Goal: Information Seeking & Learning: Learn about a topic

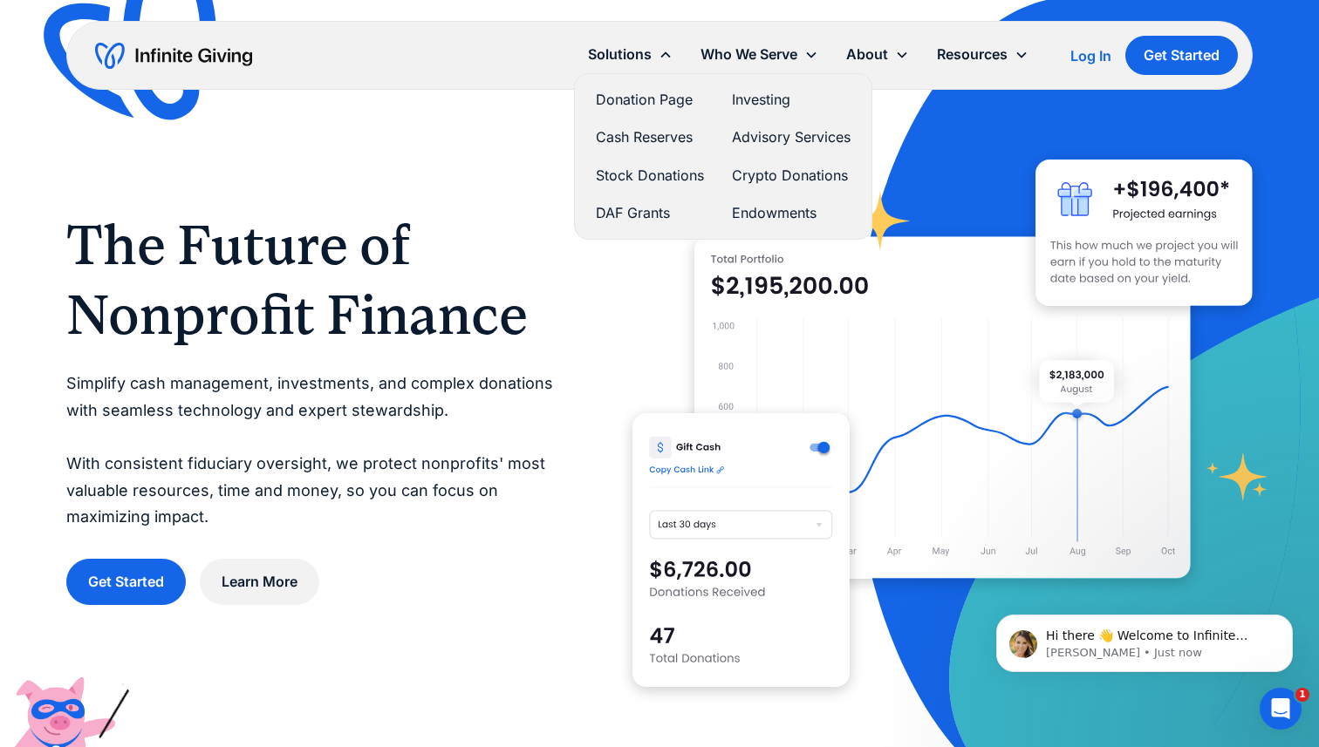
click at [635, 105] on link "Donation Page" at bounding box center [650, 100] width 108 height 24
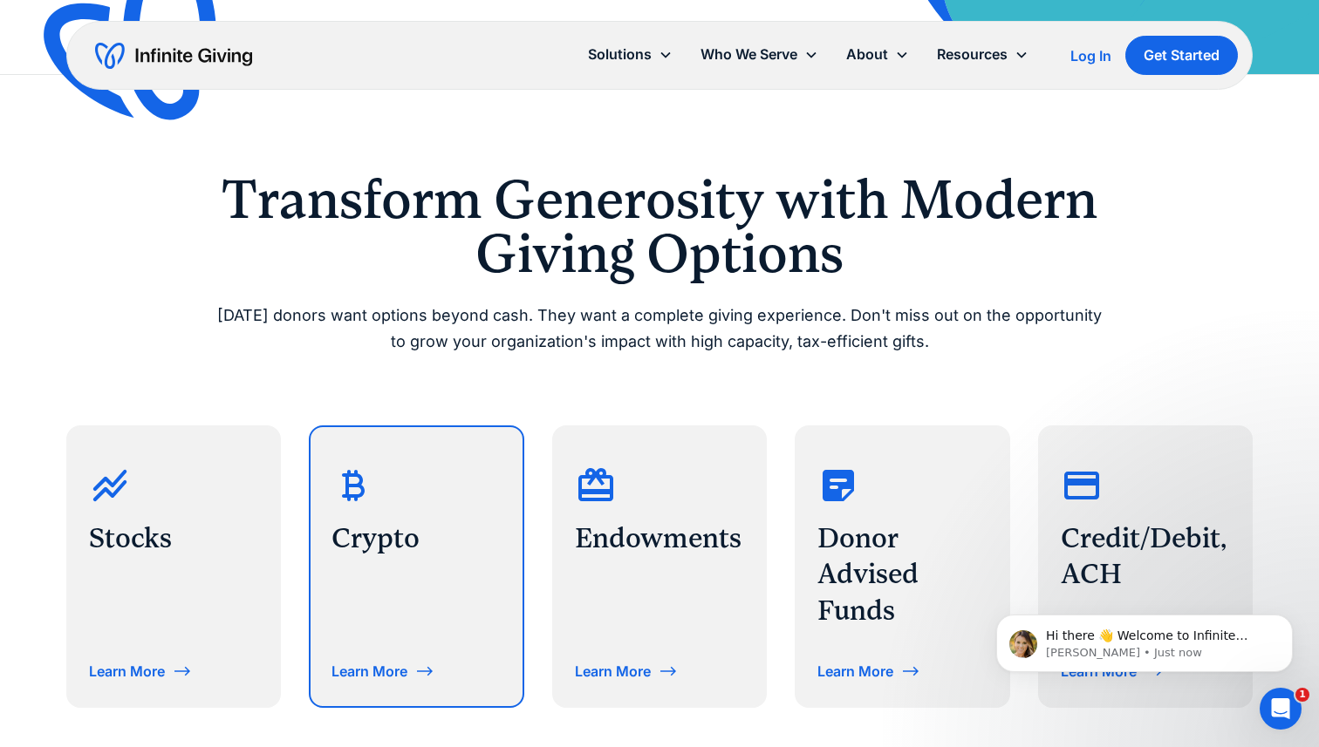
scroll to position [533, 0]
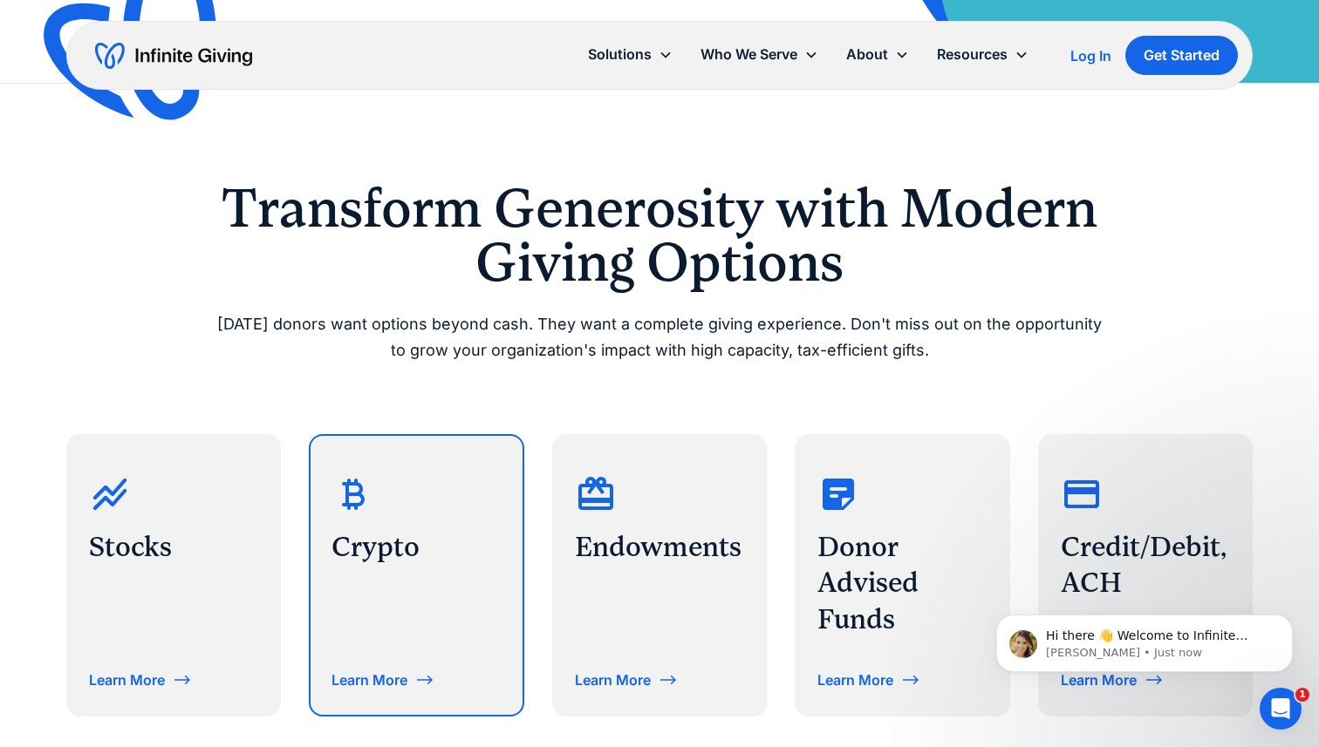
click at [373, 690] on div "Learn More" at bounding box center [383, 680] width 104 height 28
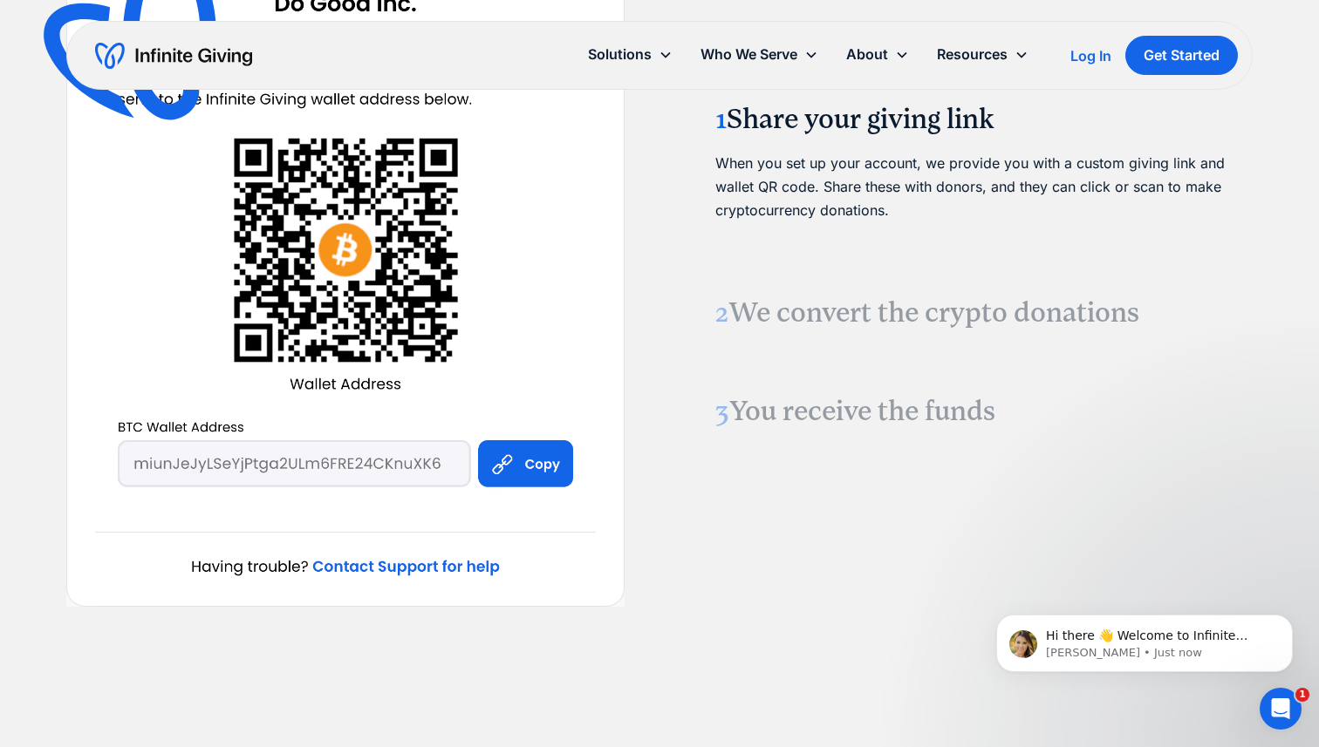
scroll to position [2110, 0]
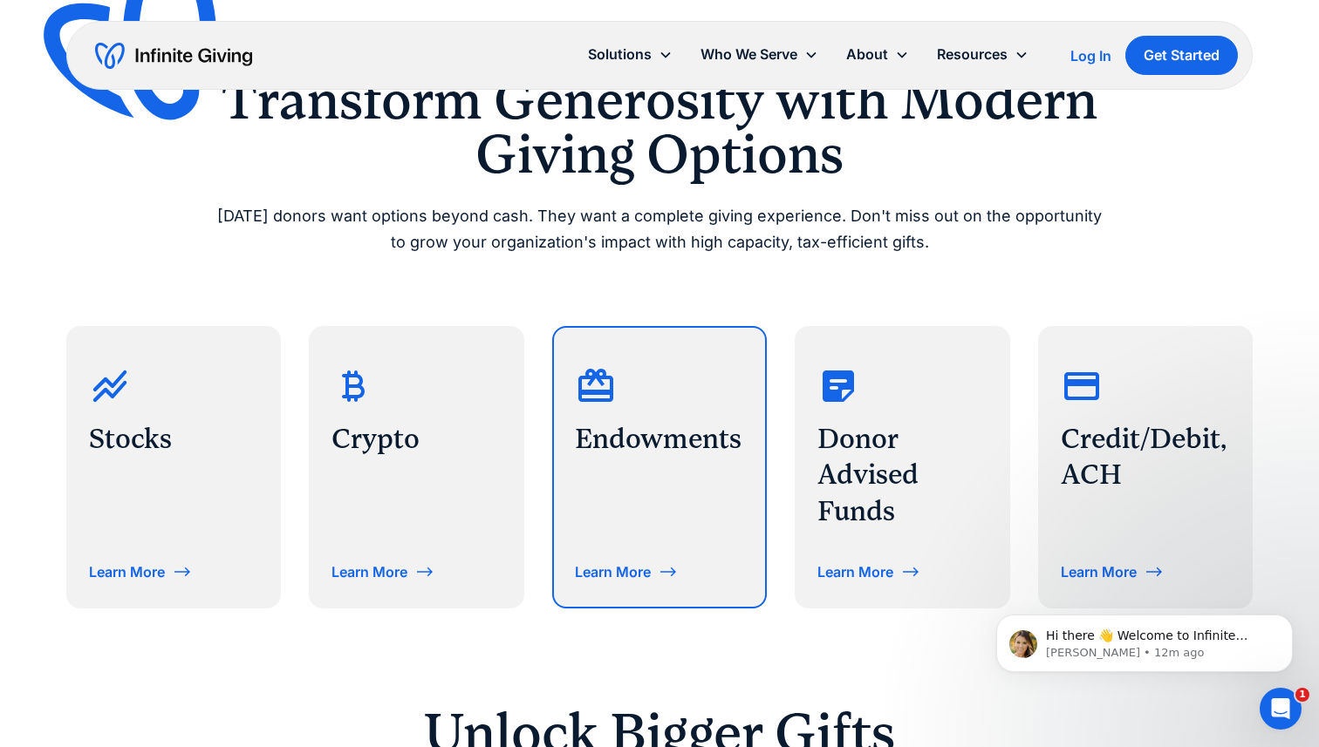
scroll to position [642, 0]
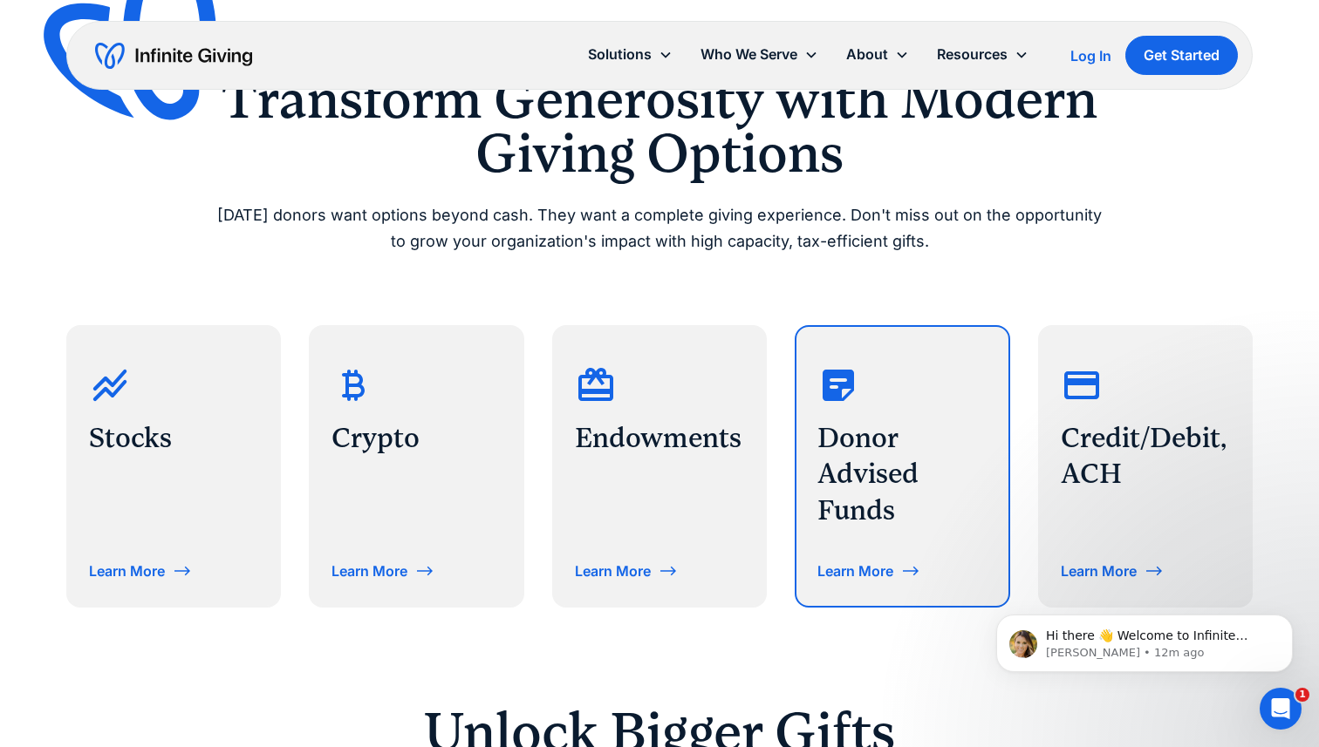
click at [886, 502] on h3 "Donor Advised Funds" at bounding box center [902, 474] width 170 height 109
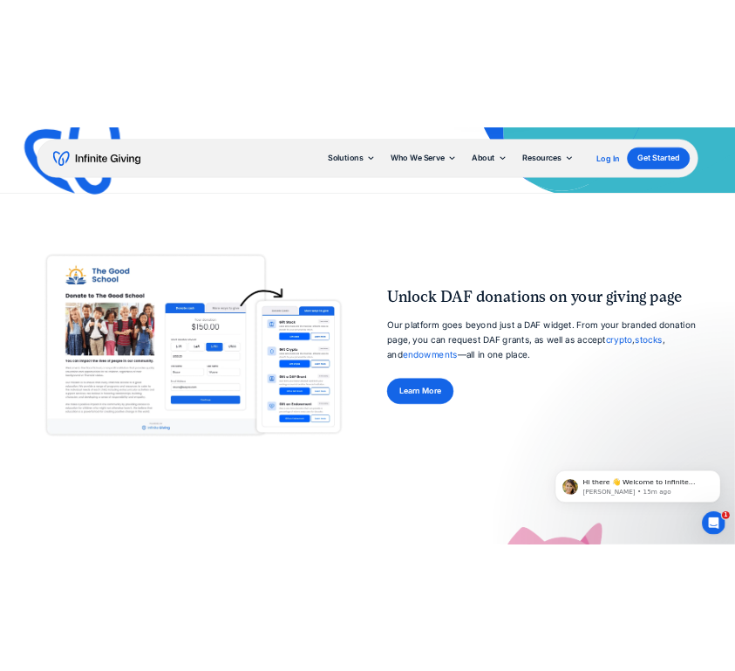
scroll to position [517, 0]
